Goal: Use online tool/utility: Utilize a website feature to perform a specific function

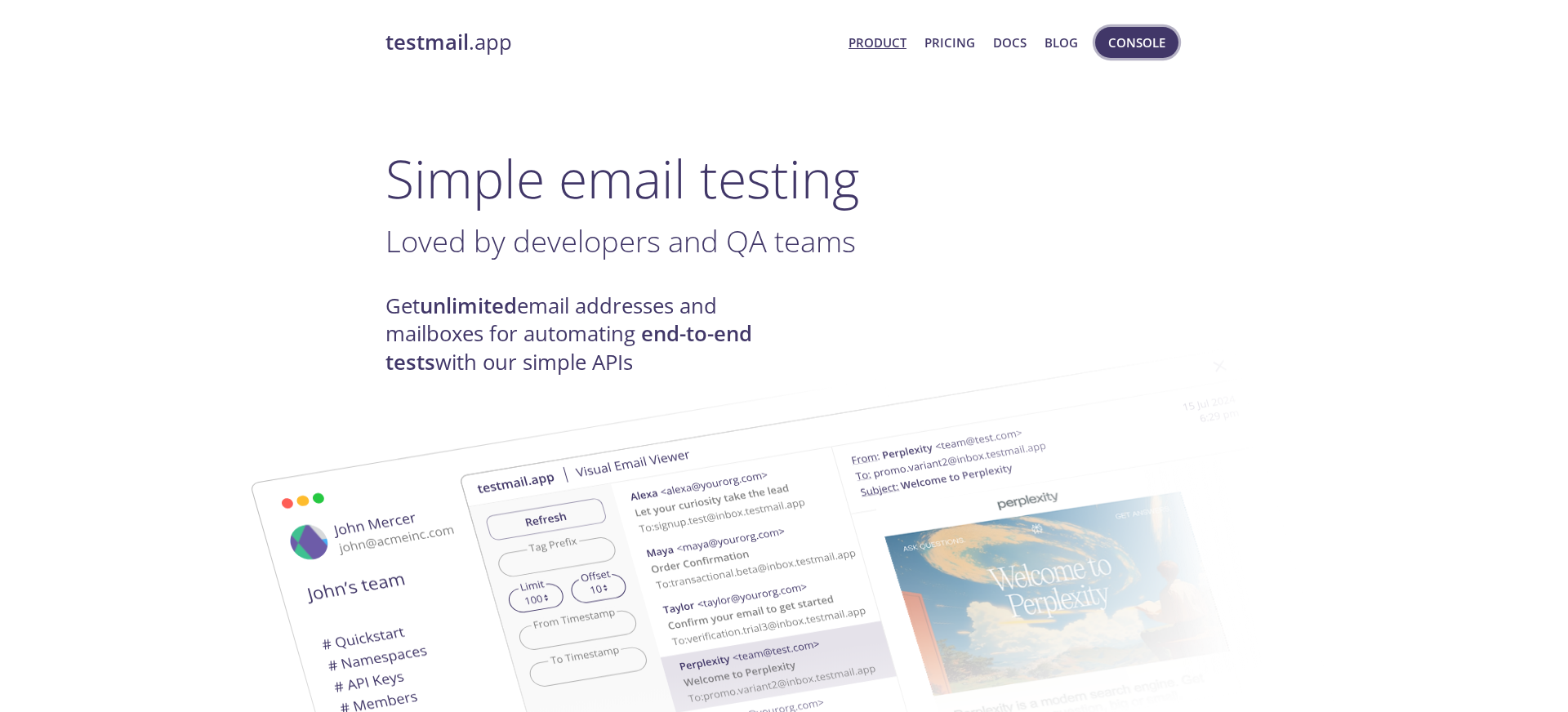
click at [1130, 51] on span "Console" at bounding box center [1136, 42] width 57 height 21
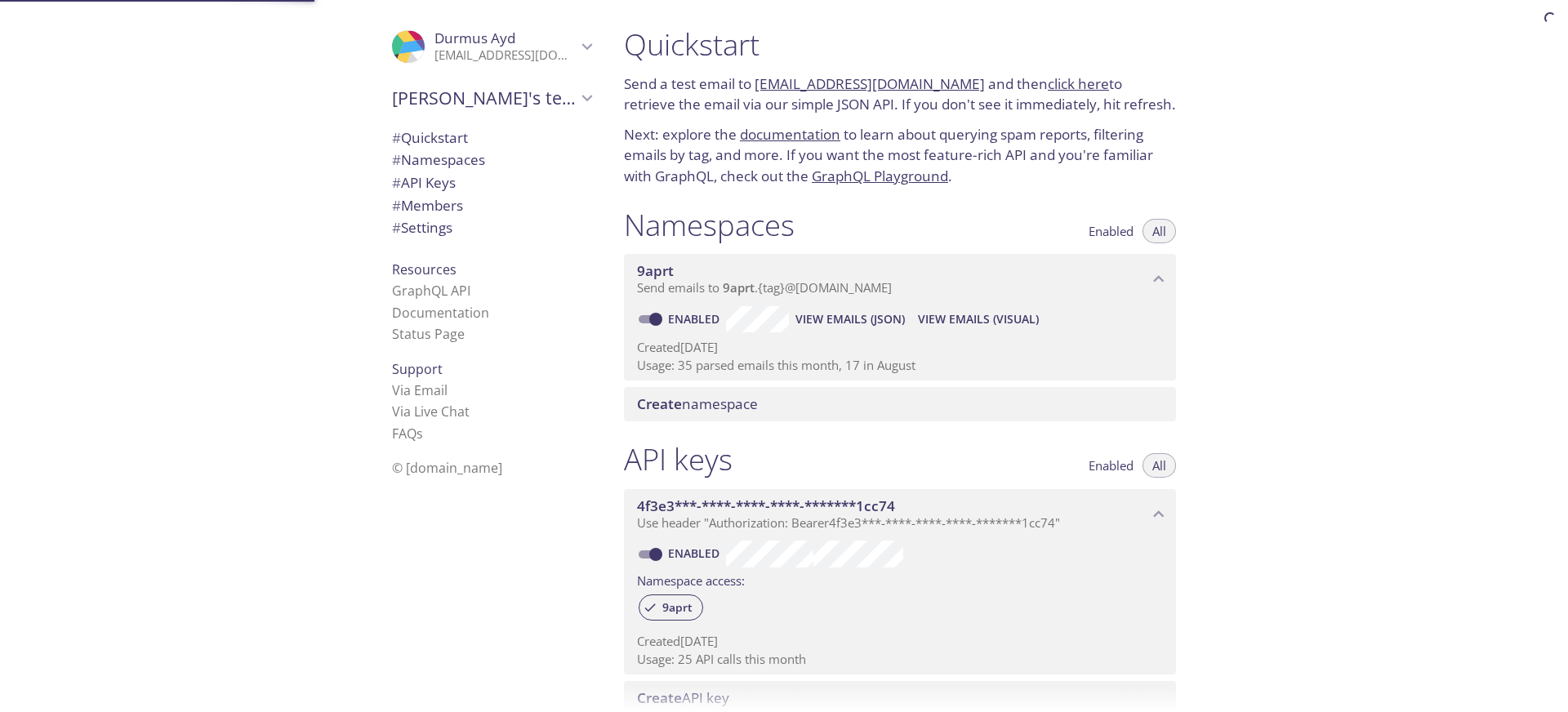
click at [829, 315] on span "View Emails (JSON)" at bounding box center [850, 320] width 109 height 20
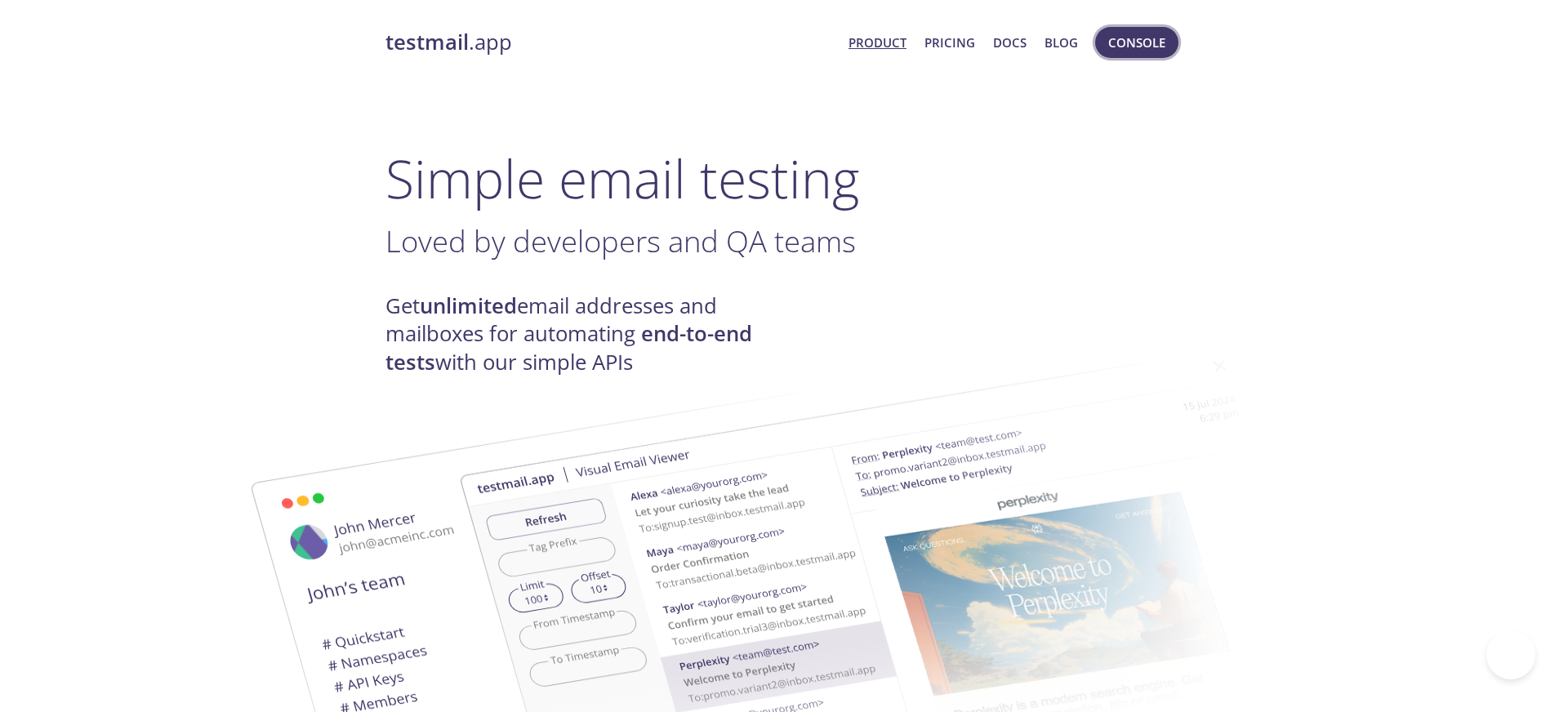
click at [1134, 47] on span "Console" at bounding box center [1136, 42] width 57 height 21
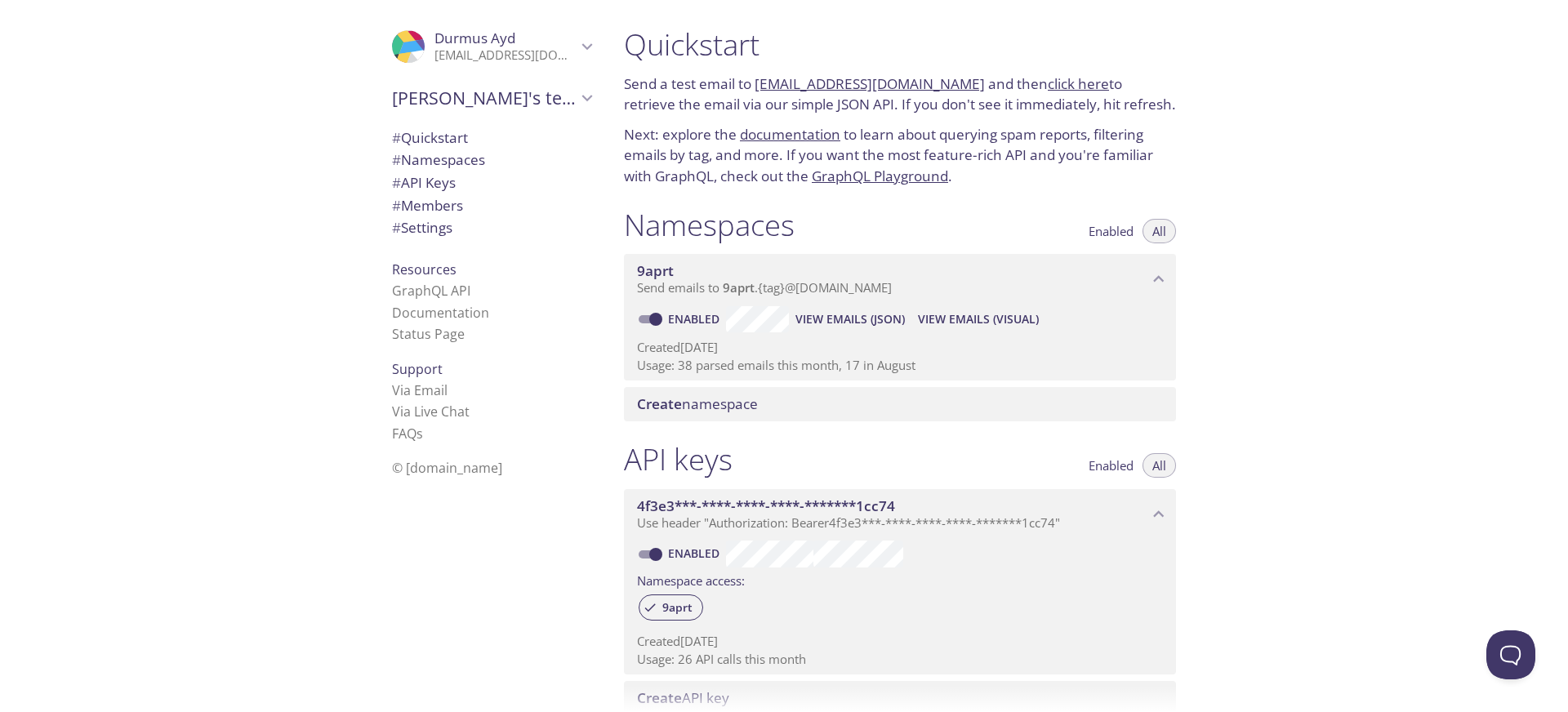
click at [851, 318] on span "View Emails (JSON)" at bounding box center [850, 320] width 109 height 20
